Goal: Navigation & Orientation: Find specific page/section

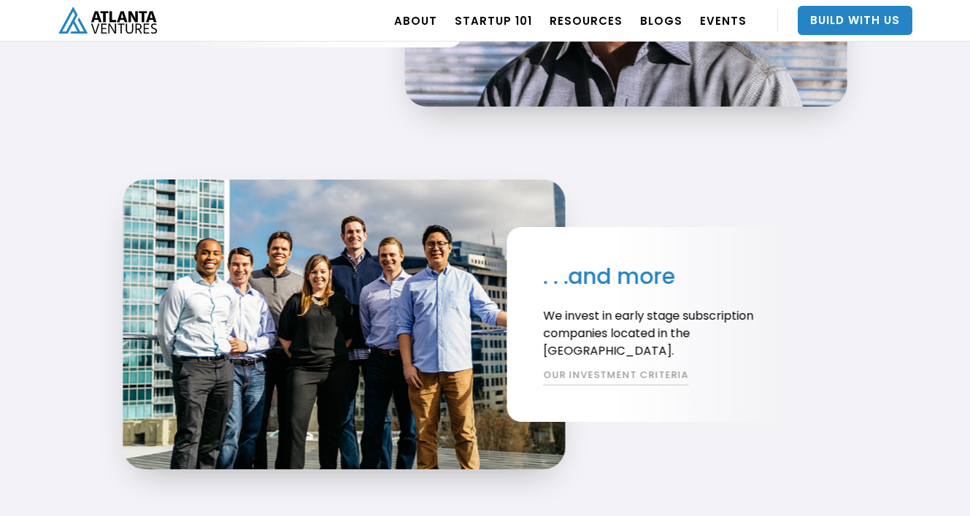
scroll to position [2698, 0]
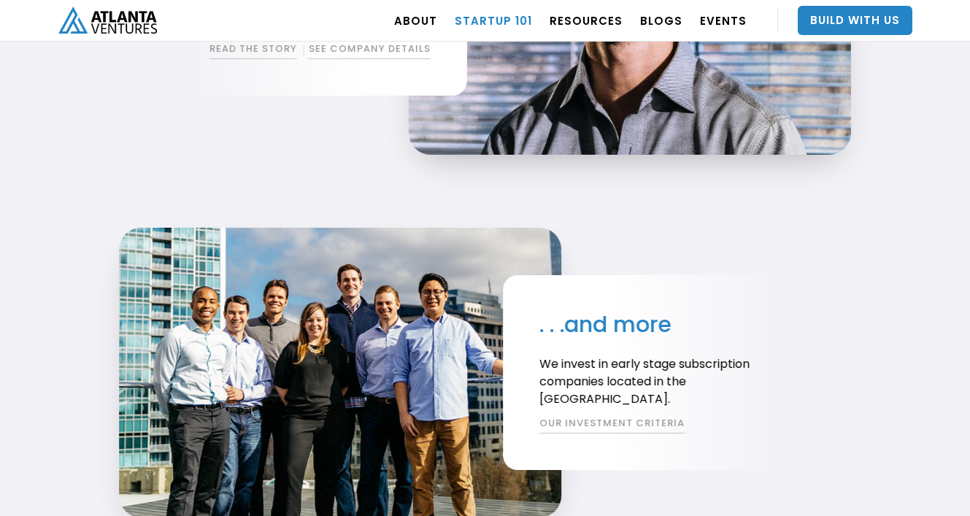
click at [520, 19] on link "Startup 101" at bounding box center [493, 20] width 77 height 41
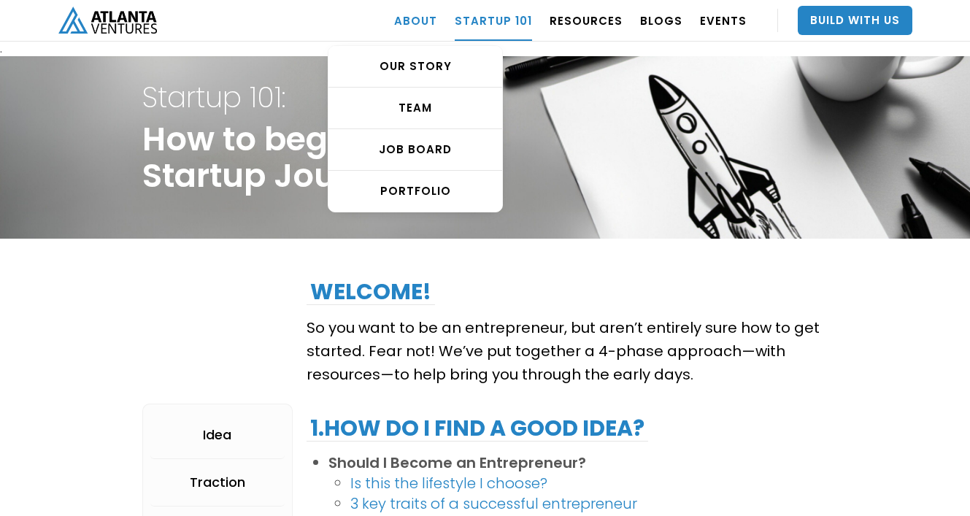
click at [437, 20] on link "ABOUT" at bounding box center [415, 20] width 43 height 41
